Goal: Task Accomplishment & Management: Use online tool/utility

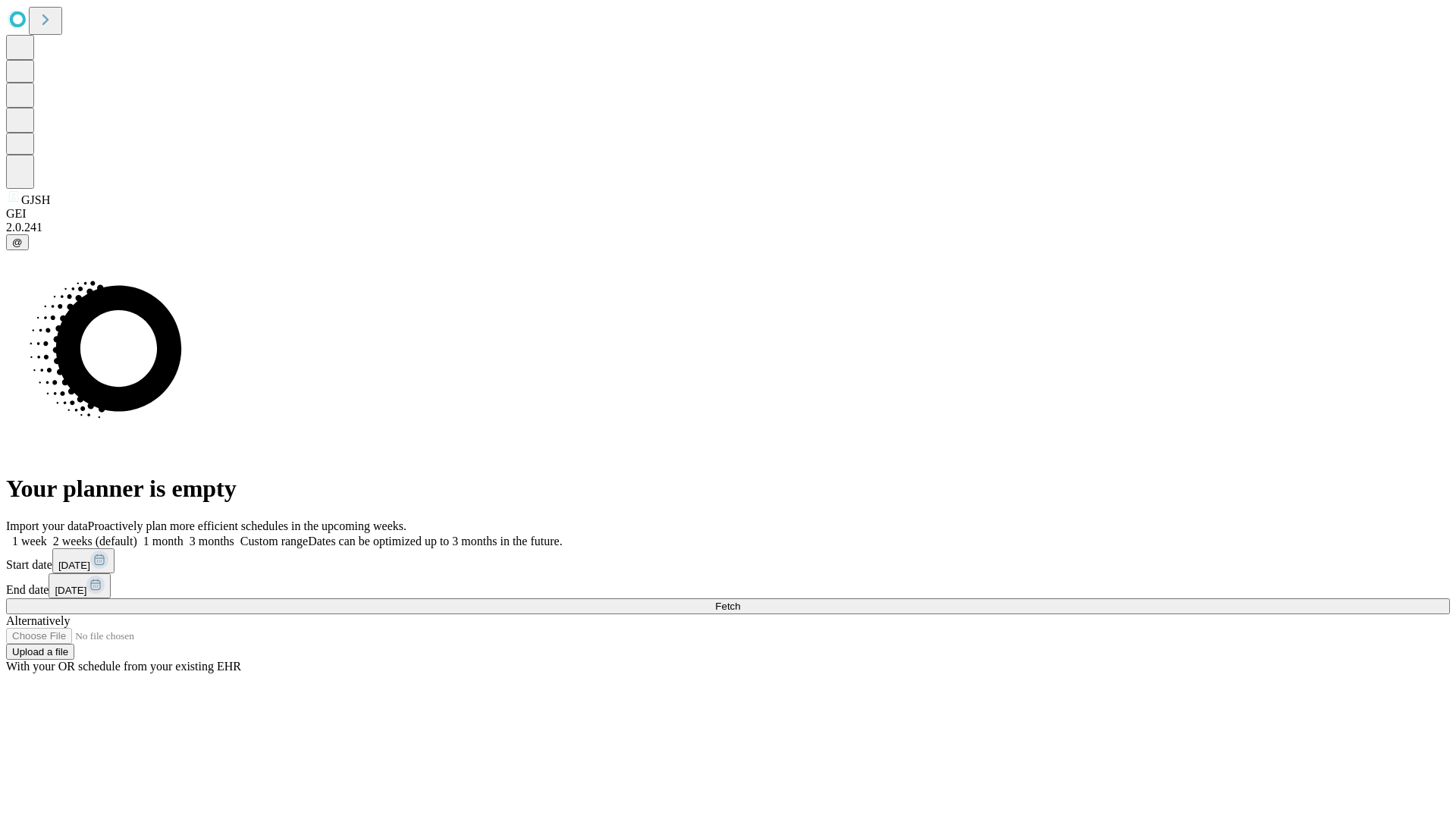
click at [183, 534] on label "1 month" at bounding box center [160, 541] width 47 height 13
click at [740, 601] on span "Fetch" at bounding box center [728, 606] width 25 height 11
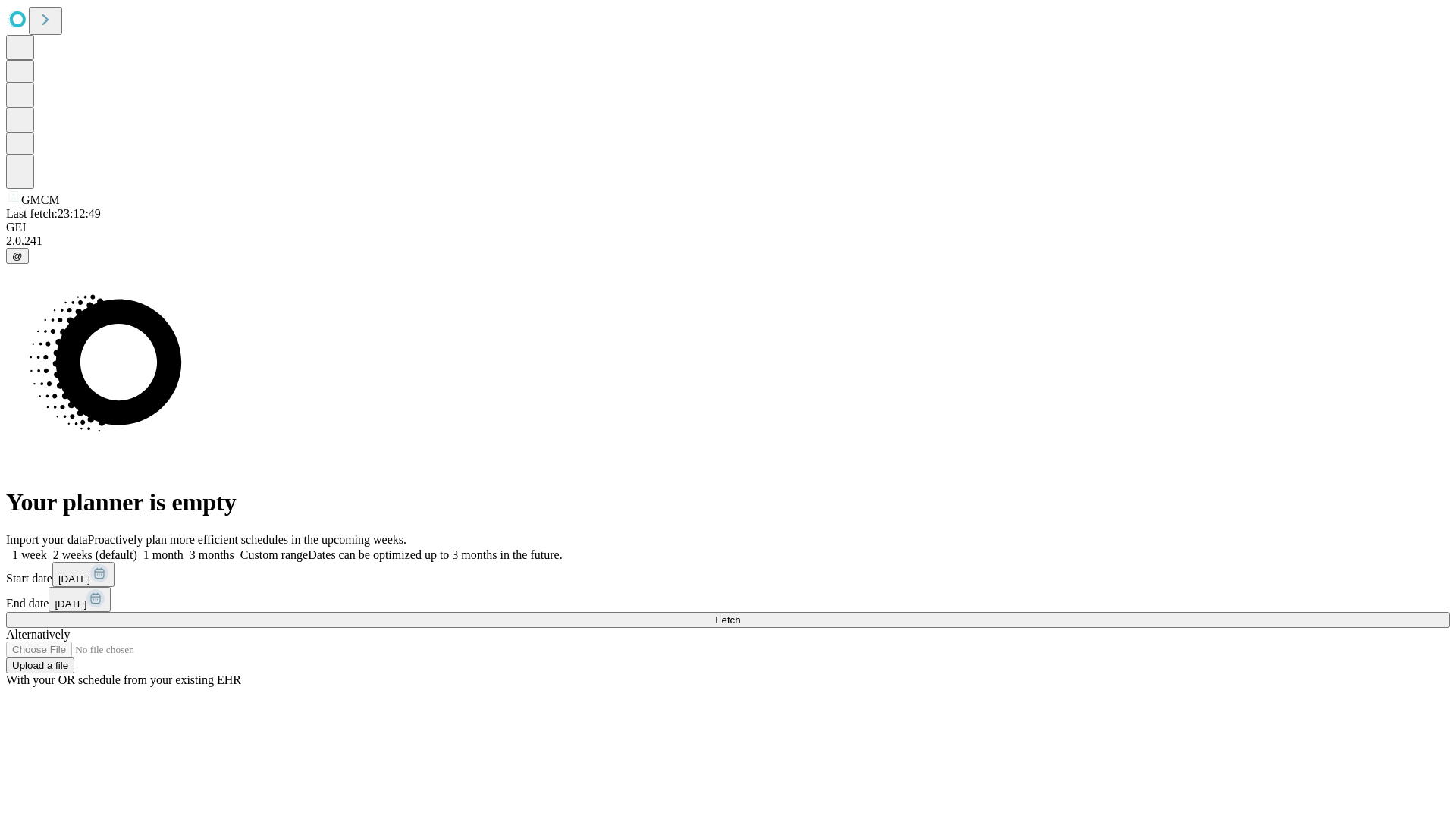
click at [183, 548] on label "1 month" at bounding box center [160, 555] width 47 height 13
click at [740, 614] on span "Fetch" at bounding box center [728, 619] width 25 height 11
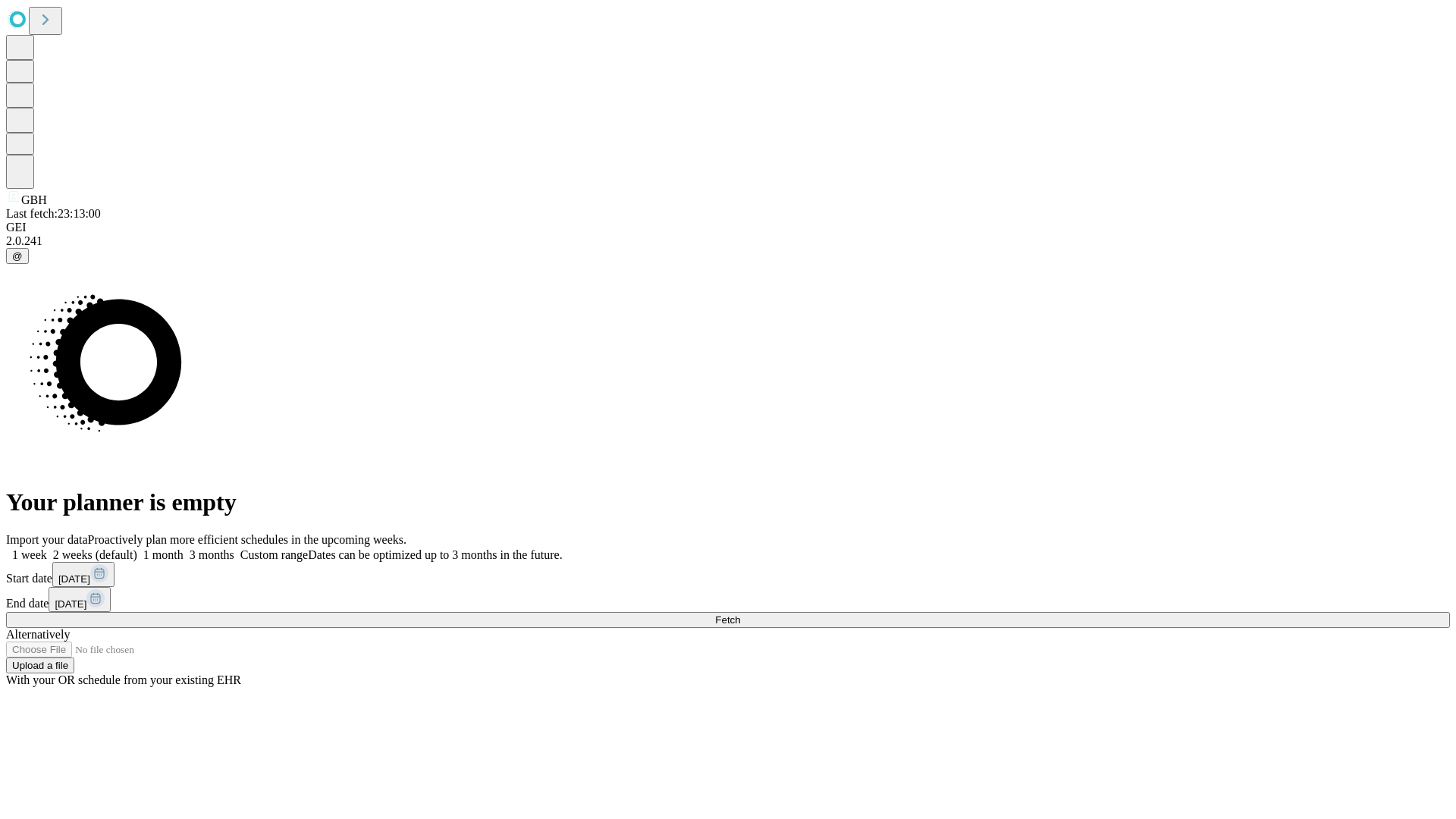
click at [183, 548] on label "1 month" at bounding box center [160, 555] width 47 height 13
click at [740, 614] on span "Fetch" at bounding box center [728, 619] width 25 height 11
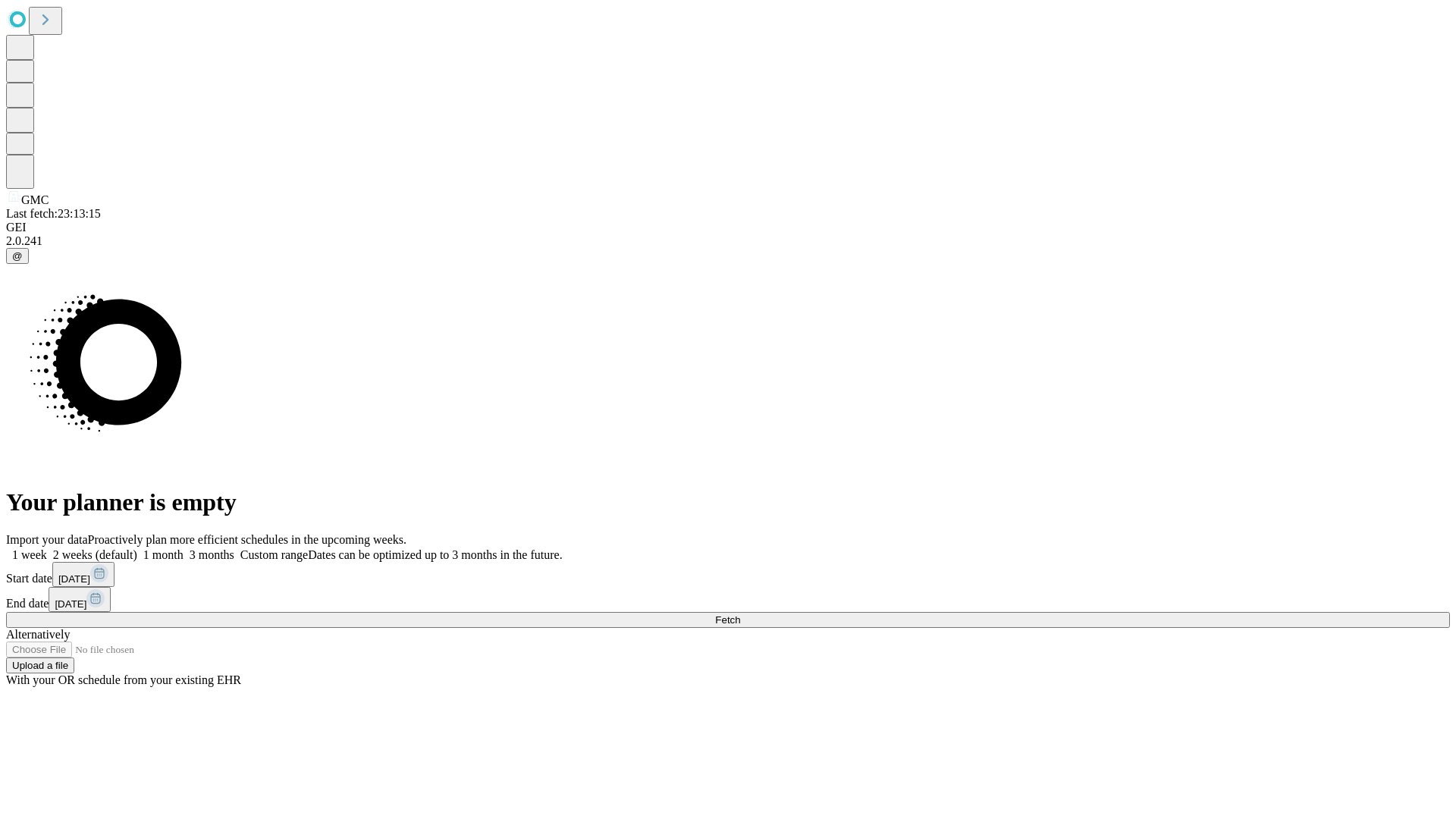
click at [183, 548] on label "1 month" at bounding box center [160, 555] width 47 height 13
click at [740, 614] on span "Fetch" at bounding box center [728, 619] width 25 height 11
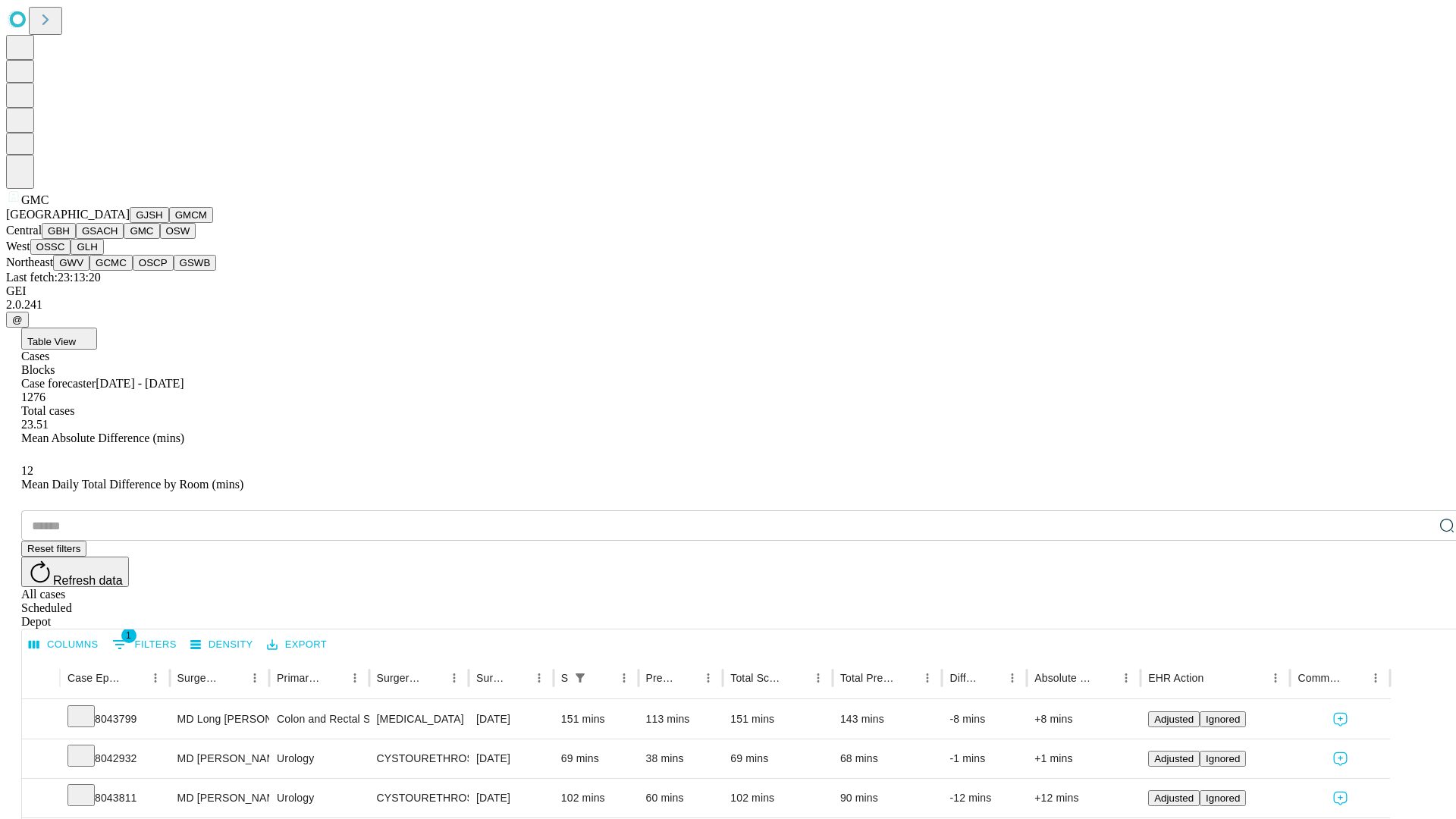
click at [160, 239] on button "OSW" at bounding box center [178, 230] width 36 height 16
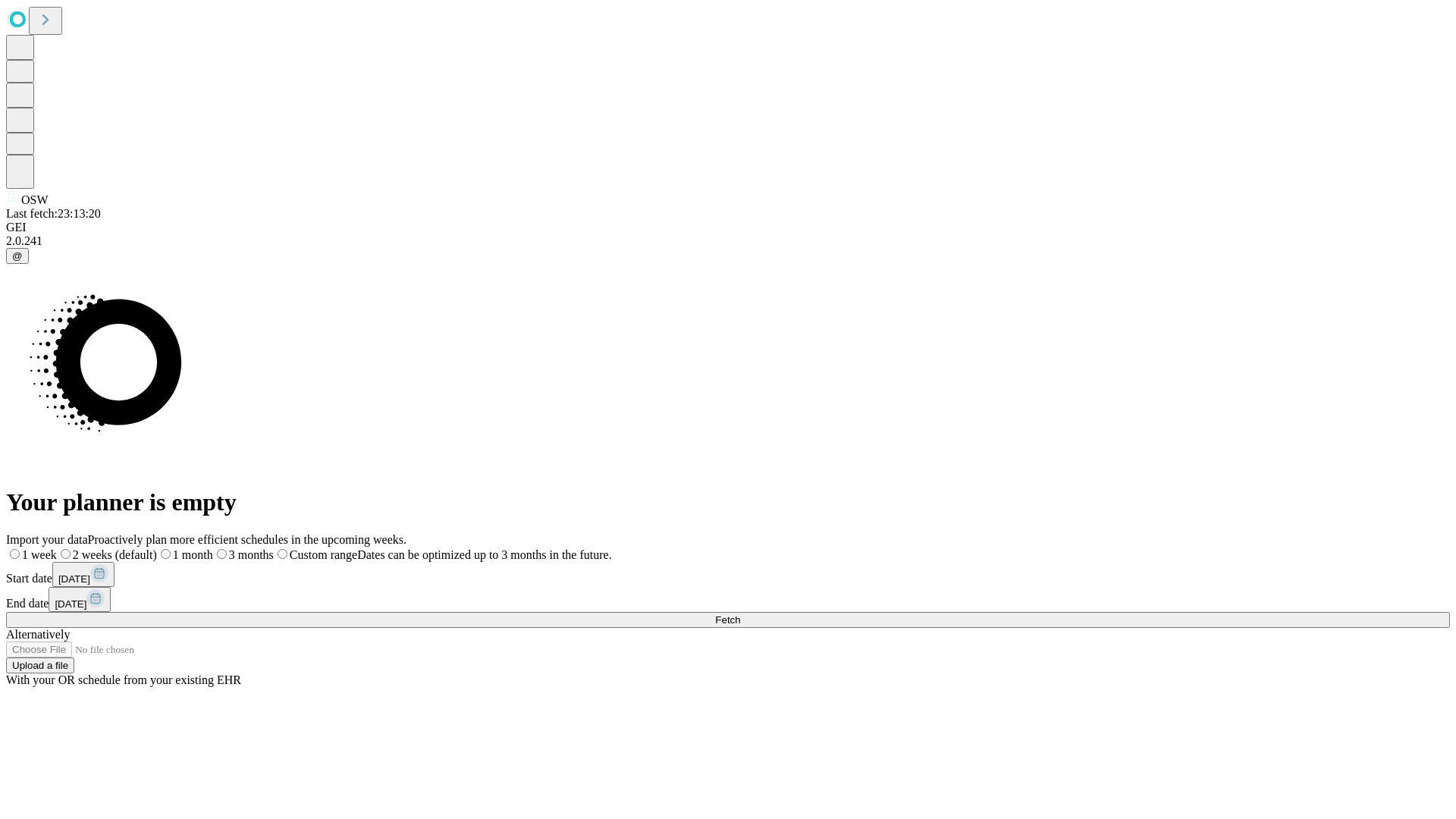
click at [740, 614] on span "Fetch" at bounding box center [728, 619] width 25 height 11
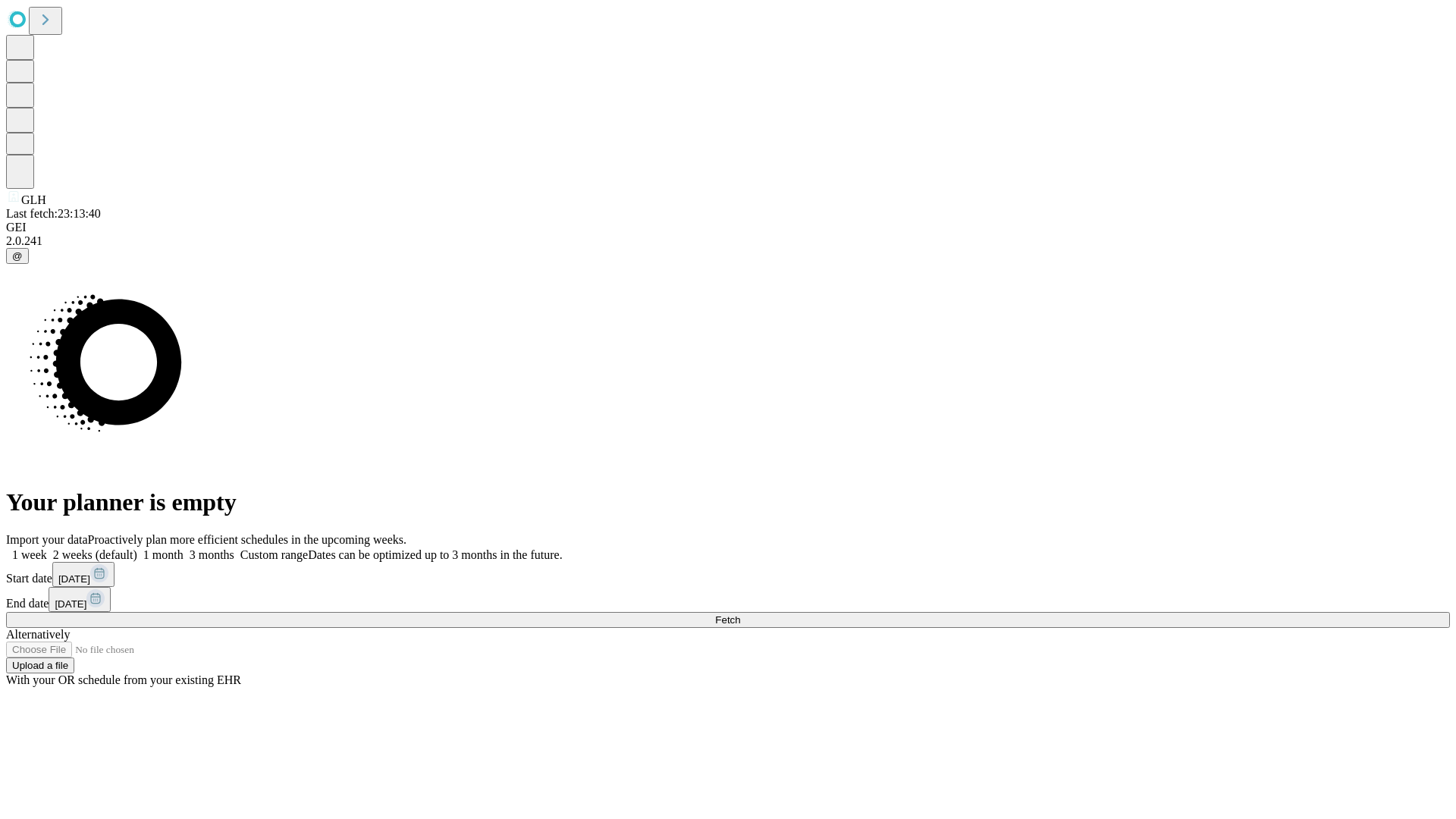
click at [183, 548] on label "1 month" at bounding box center [160, 555] width 47 height 13
click at [740, 614] on span "Fetch" at bounding box center [728, 619] width 25 height 11
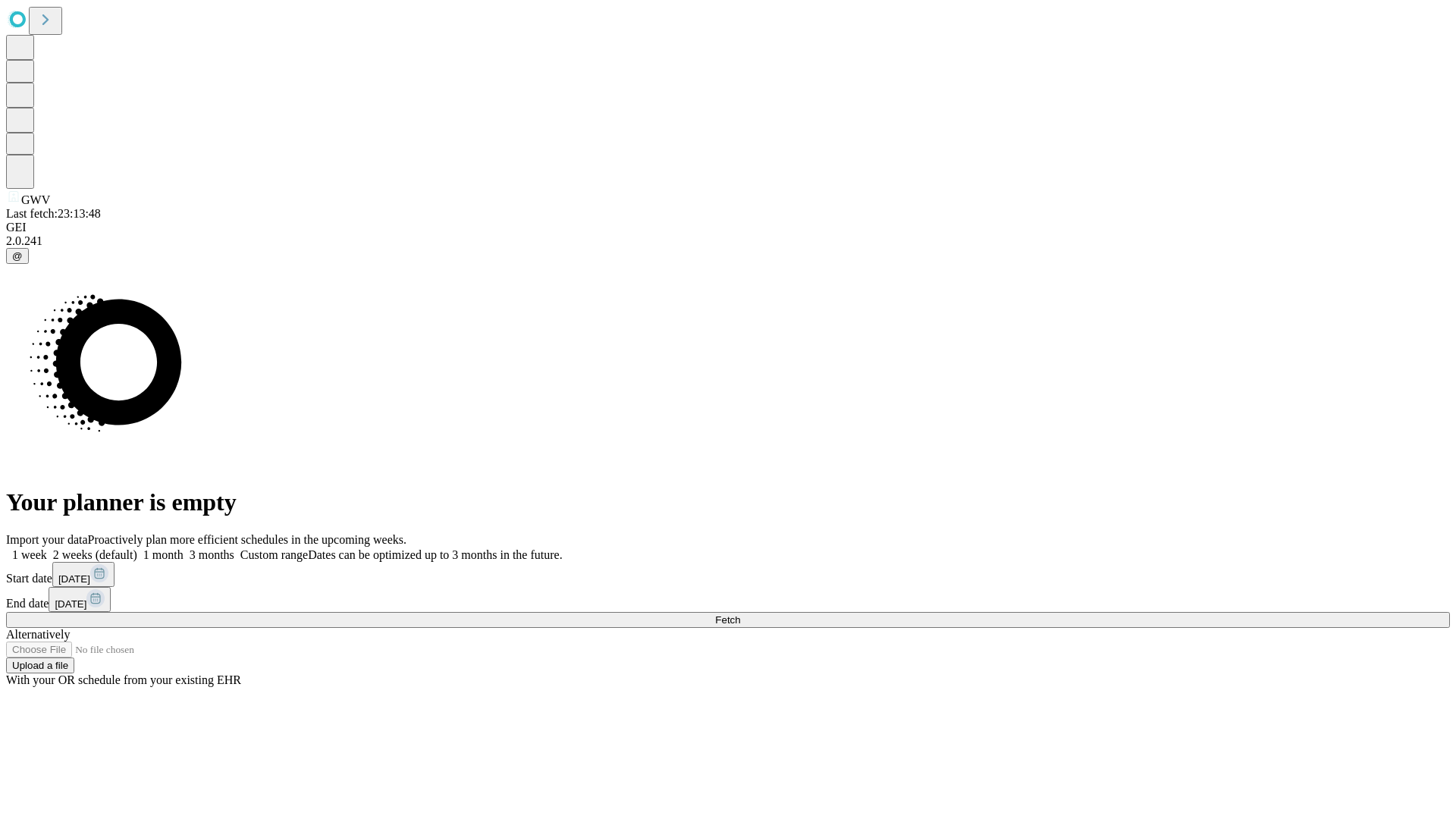
click at [183, 548] on label "1 month" at bounding box center [160, 555] width 47 height 13
click at [740, 614] on span "Fetch" at bounding box center [728, 619] width 25 height 11
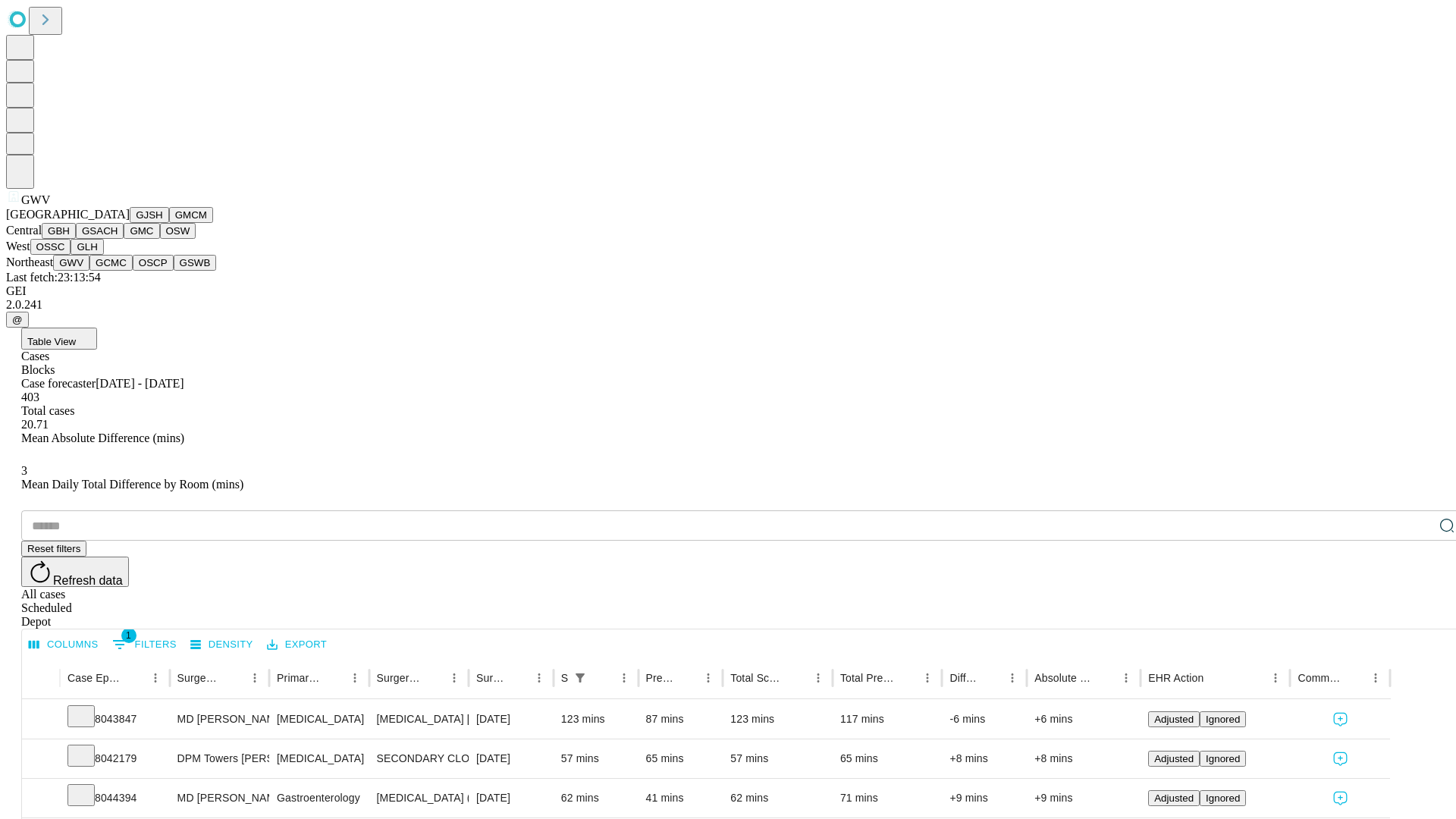
click at [118, 271] on button "GCMC" at bounding box center [110, 262] width 43 height 16
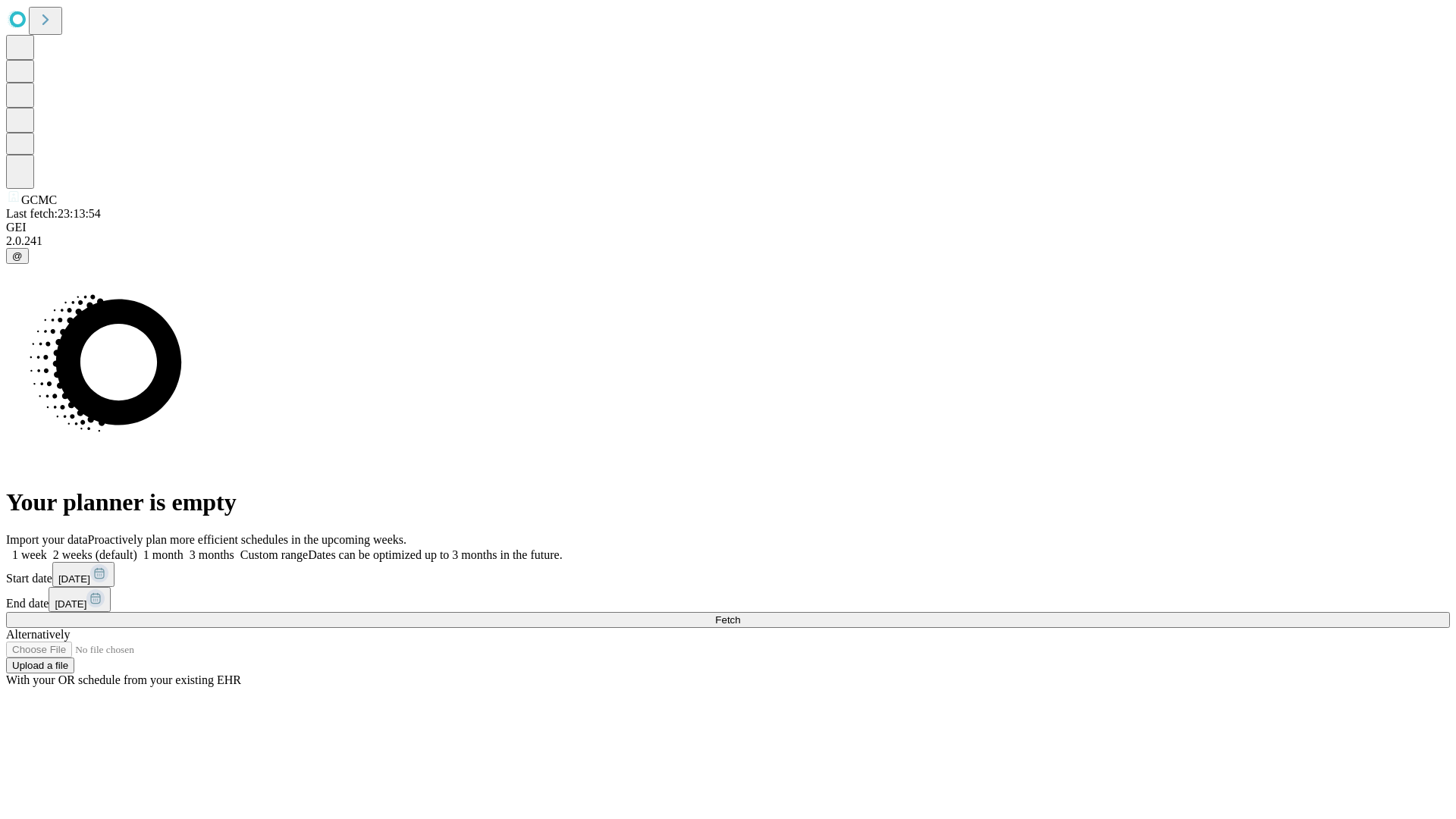
click at [183, 548] on label "1 month" at bounding box center [160, 555] width 47 height 13
click at [740, 614] on span "Fetch" at bounding box center [728, 619] width 25 height 11
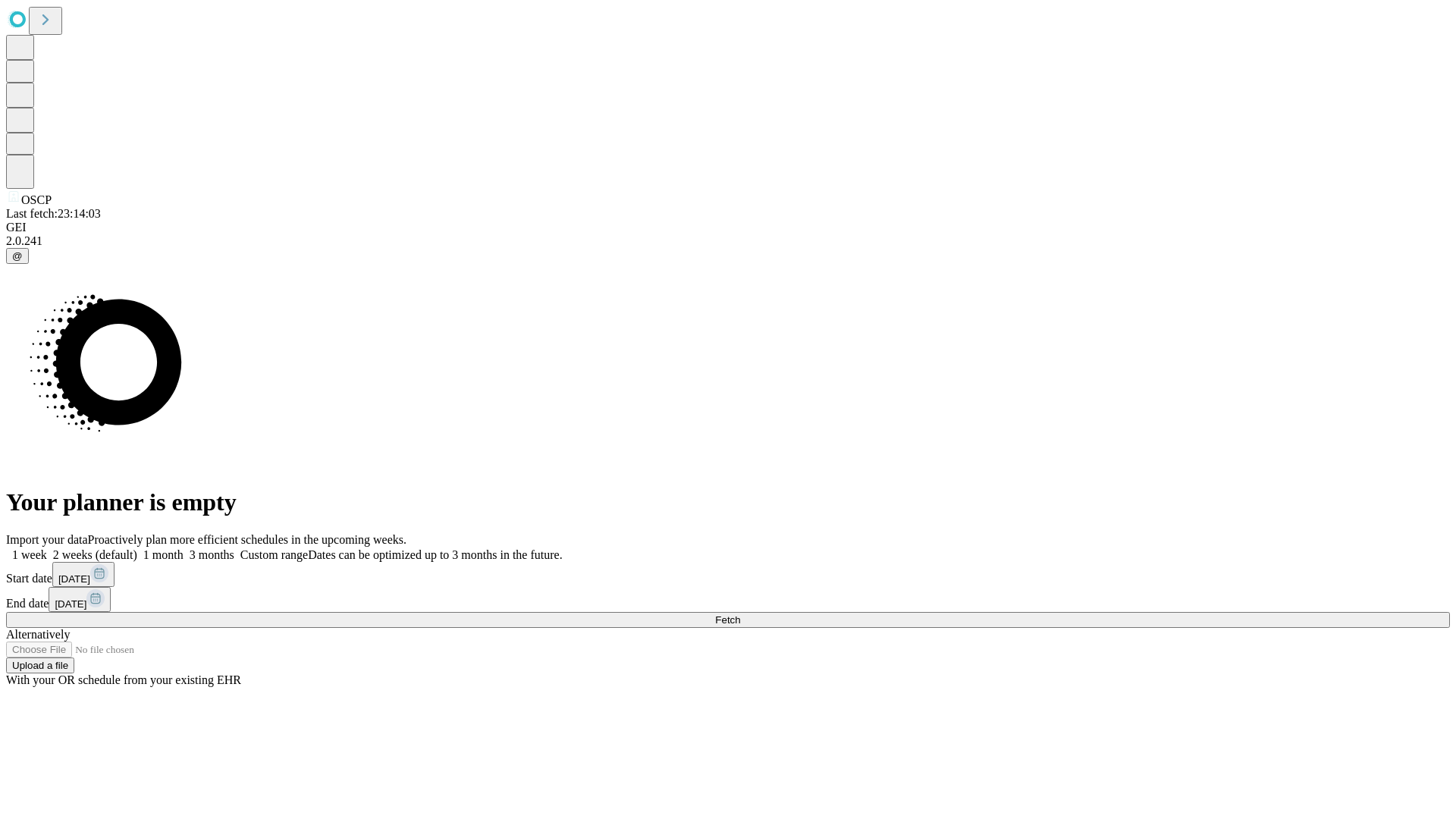
click at [183, 548] on label "1 month" at bounding box center [160, 555] width 47 height 13
click at [740, 614] on span "Fetch" at bounding box center [728, 619] width 25 height 11
